Goal: Transaction & Acquisition: Purchase product/service

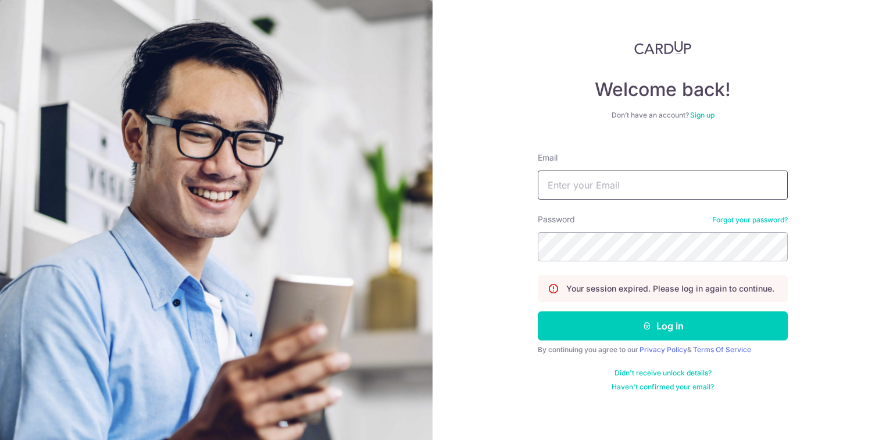
click at [640, 178] on input "Email" at bounding box center [663, 184] width 250 height 29
type input "[EMAIL_ADDRESS][DOMAIN_NAME]"
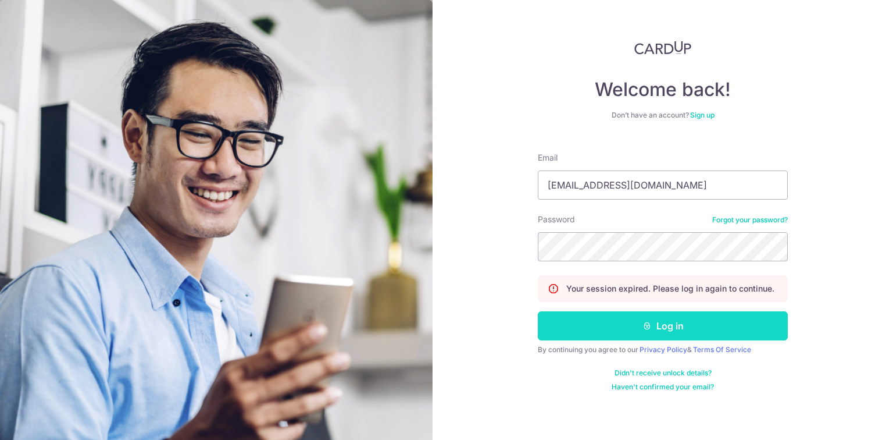
click at [658, 329] on button "Log in" at bounding box center [663, 325] width 250 height 29
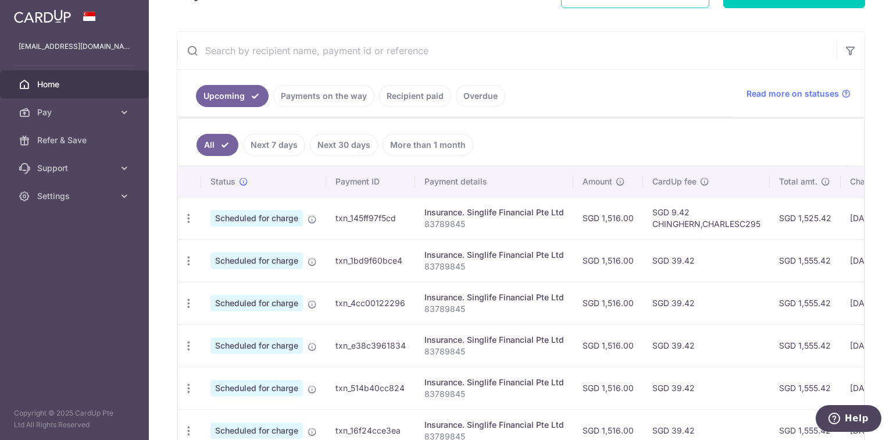
scroll to position [236, 0]
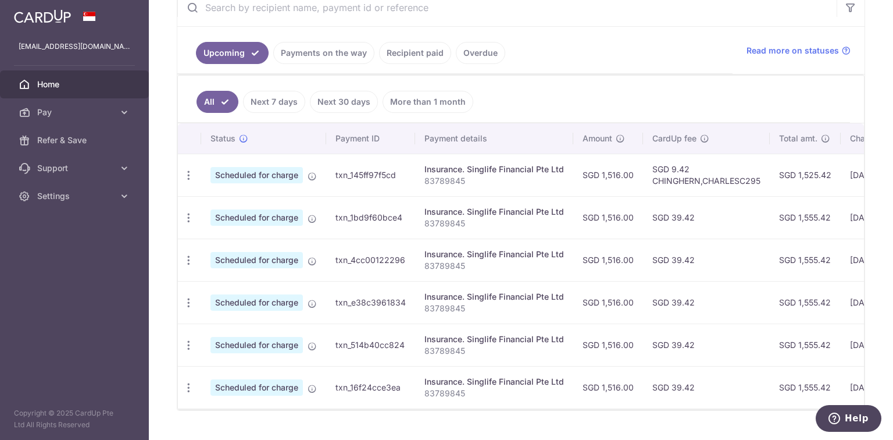
click at [281, 106] on link "Next 7 days" at bounding box center [274, 102] width 62 height 22
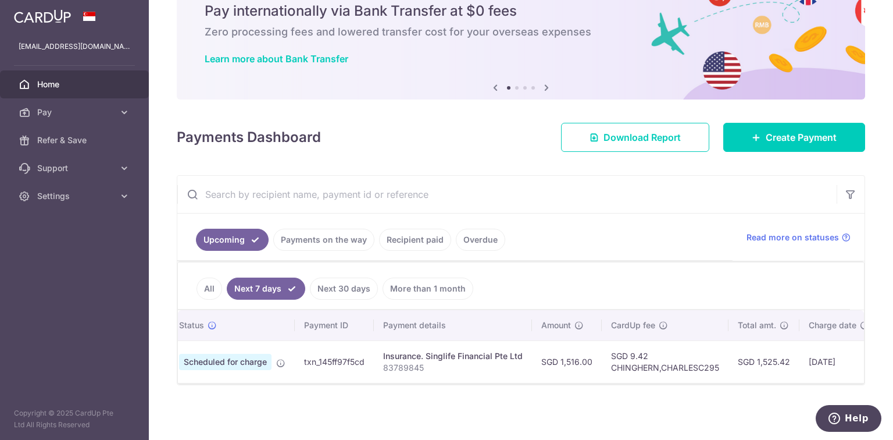
scroll to position [0, 0]
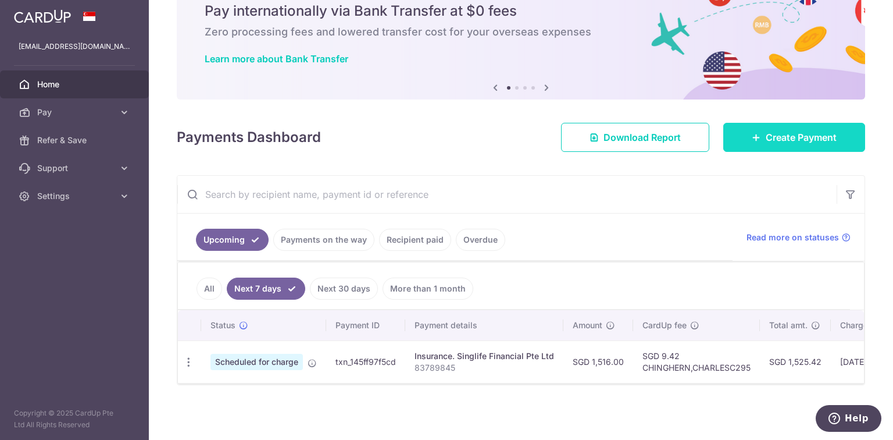
click at [776, 133] on span "Create Payment" at bounding box center [801, 137] width 71 height 14
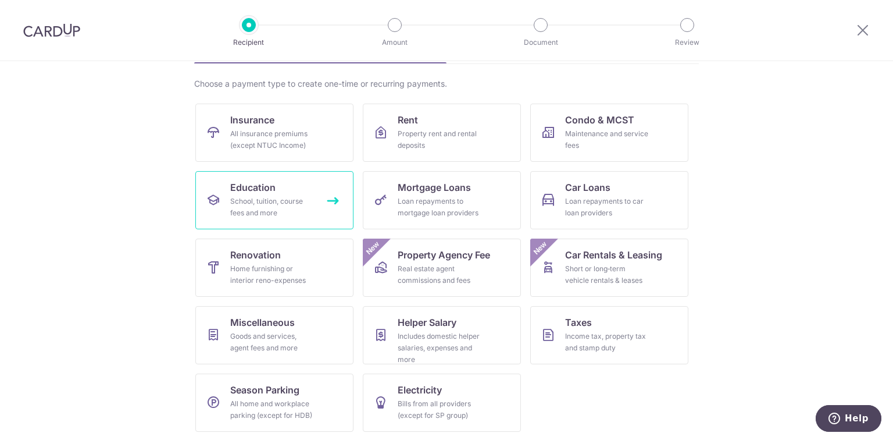
scroll to position [80, 0]
click at [254, 137] on div "All insurance premiums (except NTUC Income)" at bounding box center [272, 138] width 84 height 23
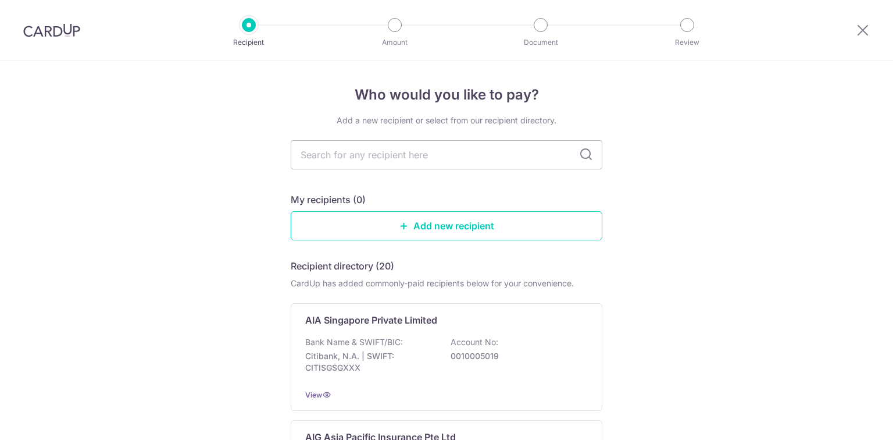
click at [358, 155] on input "text" at bounding box center [447, 154] width 312 height 29
click at [581, 156] on icon at bounding box center [586, 155] width 14 height 14
click at [430, 157] on input "text" at bounding box center [447, 154] width 312 height 29
click at [862, 24] on icon at bounding box center [863, 30] width 14 height 15
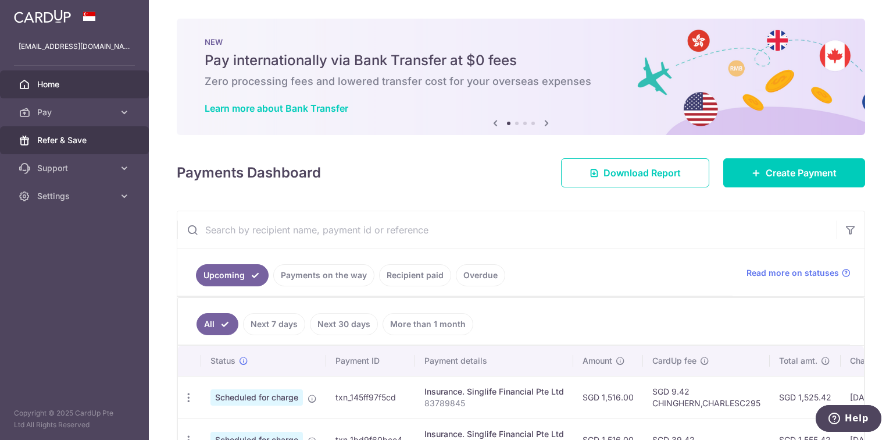
click at [103, 134] on span "Refer & Save" at bounding box center [75, 140] width 77 height 12
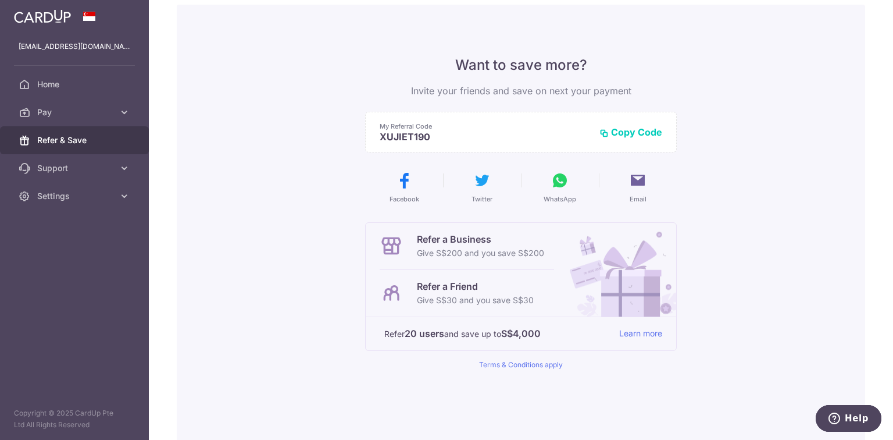
scroll to position [93, 0]
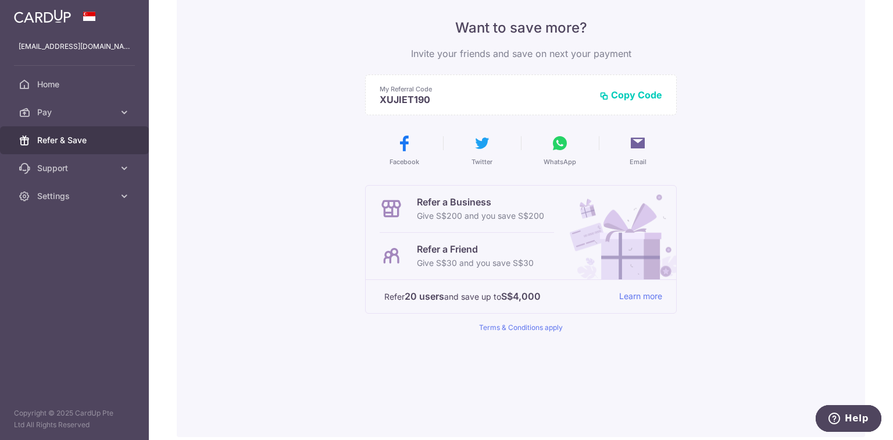
drag, startPoint x: 418, startPoint y: 251, endPoint x: 482, endPoint y: 252, distance: 64.0
click at [481, 251] on p "Refer a Friend" at bounding box center [475, 249] width 117 height 14
click at [785, 258] on div "Want to save more? Invite your friends and save on next your payment My Referra…" at bounding box center [521, 201] width 689 height 469
click at [95, 117] on span "Pay" at bounding box center [75, 112] width 77 height 12
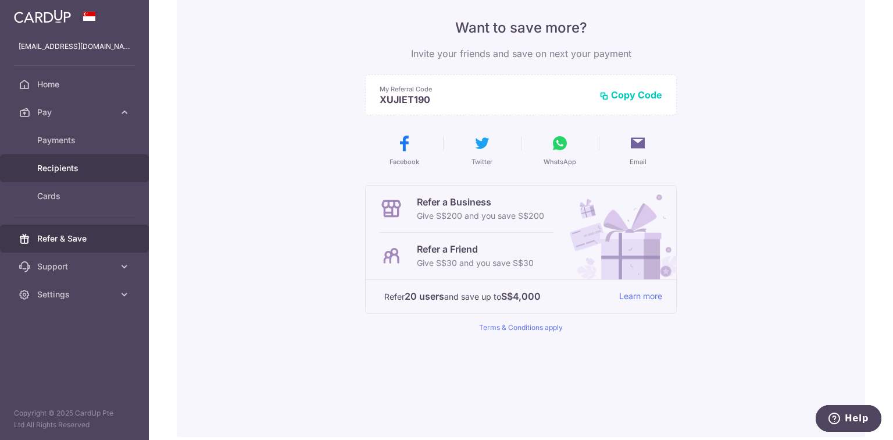
click at [80, 170] on span "Recipients" at bounding box center [75, 168] width 77 height 12
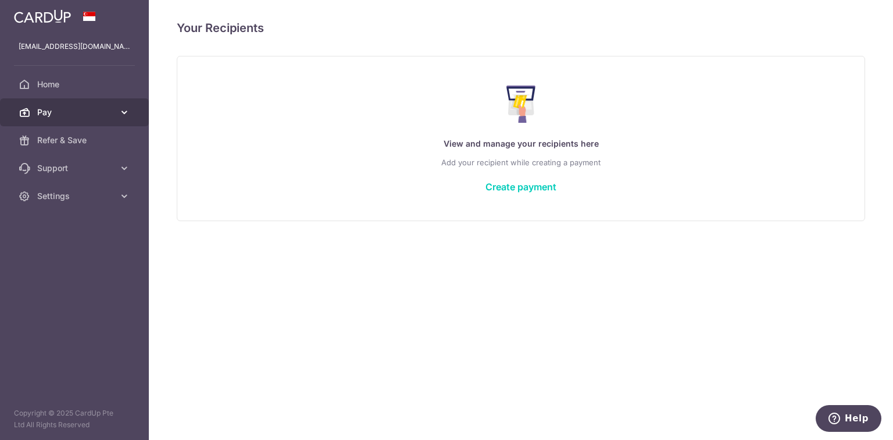
click at [51, 108] on span "Pay" at bounding box center [75, 112] width 77 height 12
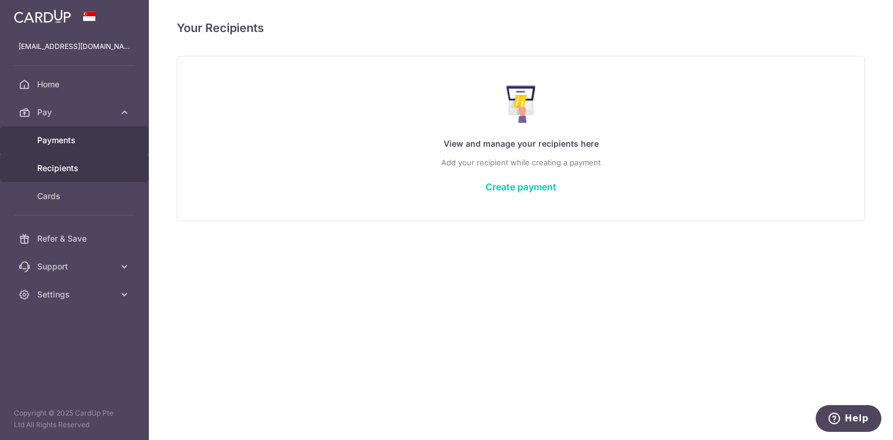
click at [55, 137] on span "Payments" at bounding box center [75, 140] width 77 height 12
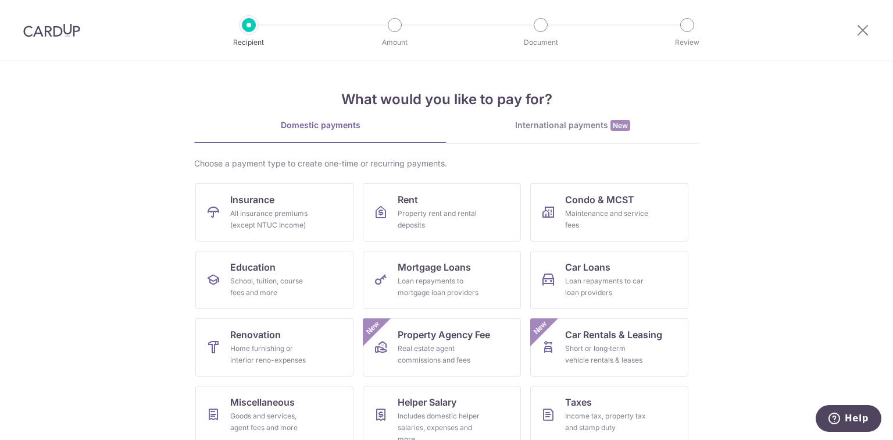
click at [33, 28] on img at bounding box center [51, 30] width 57 height 14
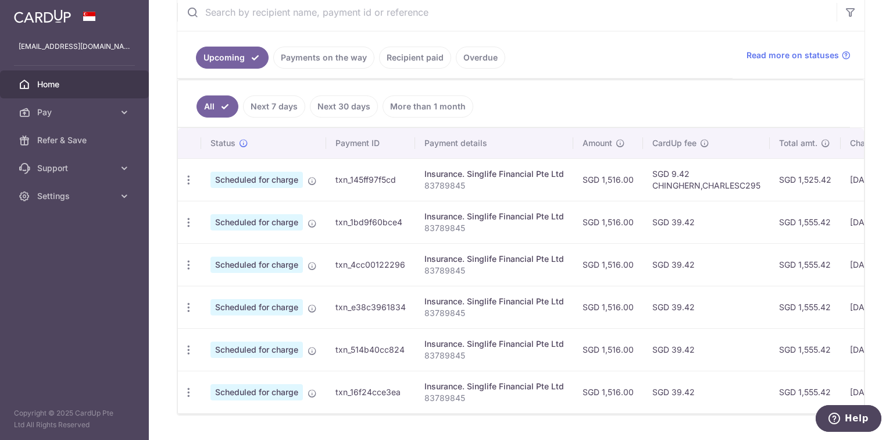
scroll to position [254, 0]
